Goal: Communication & Community: Ask a question

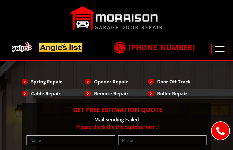
type input "MmmNWOpMhhiCRd"
type input "4465529937"
type input "[EMAIL_ADDRESS][DOMAIN_NAME]"
type input "FCsnDLZrCOagx"
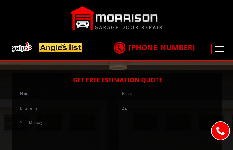
type input "flTxcOTYTjok"
type input "3664388899"
type input "[EMAIL_ADDRESS][DOMAIN_NAME]"
type input "uyBvIpqS"
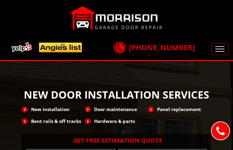
type input "mhnzJhVzydfcxp"
type input "8233352636"
type input "[EMAIL_ADDRESS][DOMAIN_NAME]"
type input "uwBfjwMee"
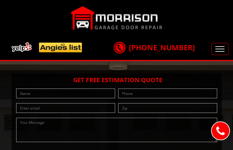
type input "cDctXajgNngVp"
type input "9759133671"
type input "[EMAIL_ADDRESS][DOMAIN_NAME]"
type input "olKYwXDKtq"
